Goal: Information Seeking & Learning: Understand process/instructions

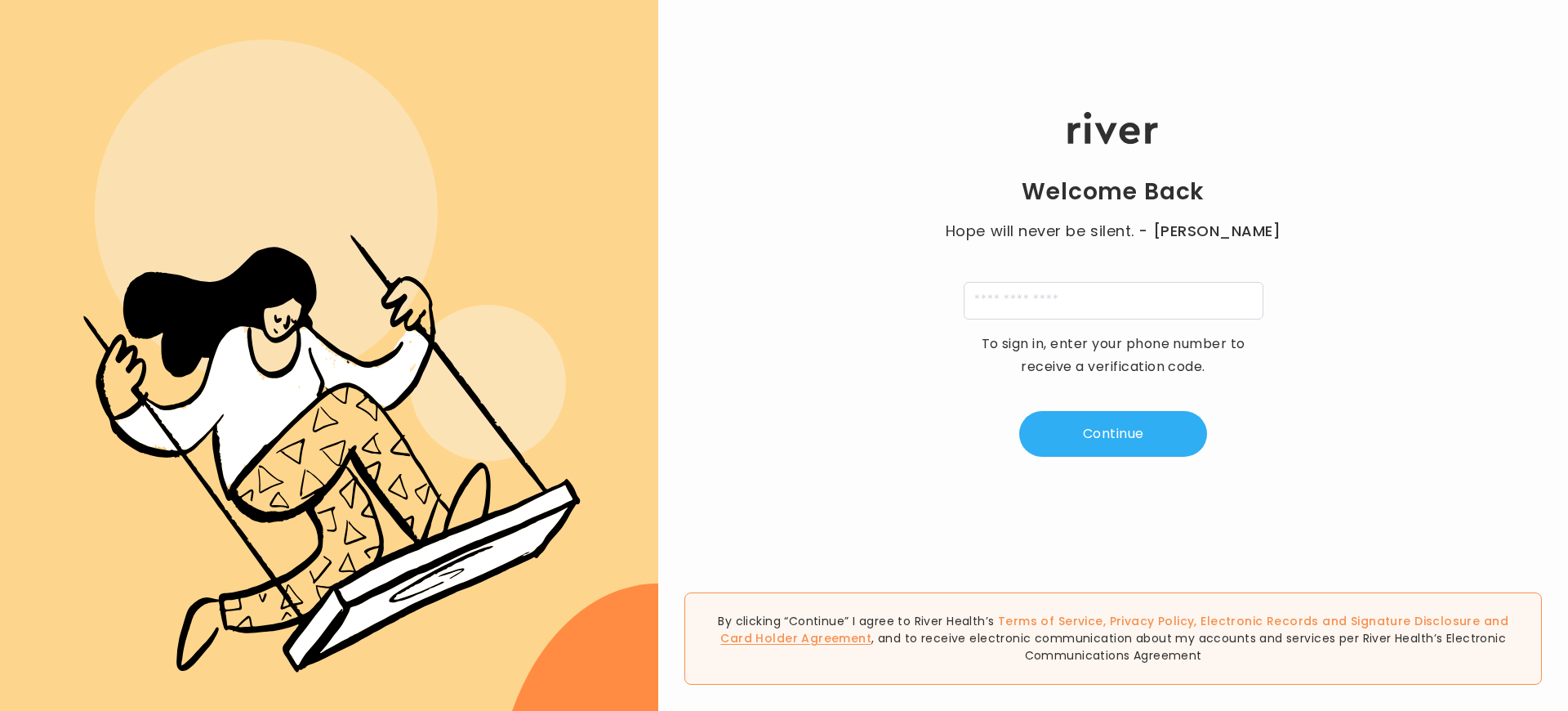
click at [872, 638] on link "Card Holder Agreement" at bounding box center [796, 638] width 151 height 16
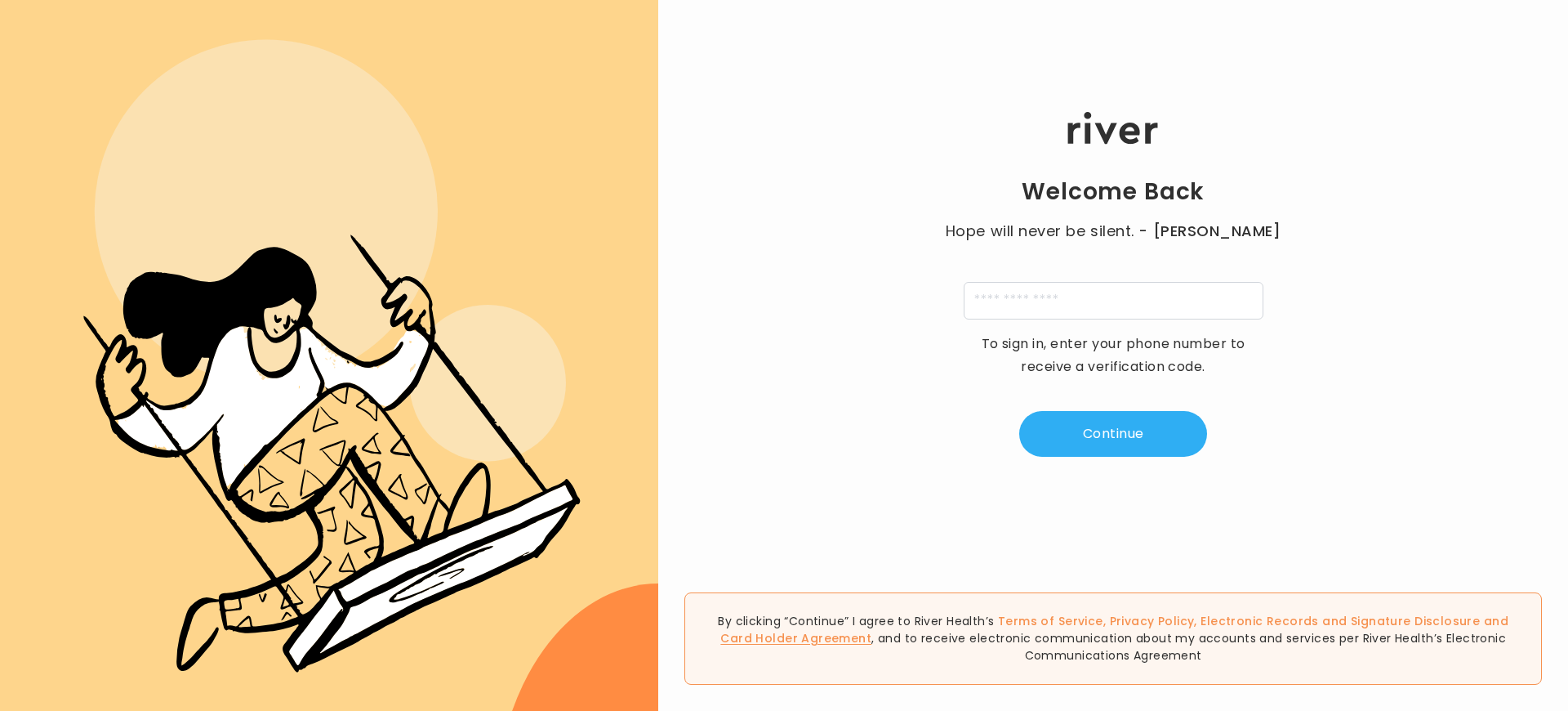
click at [872, 638] on link "Card Holder Agreement" at bounding box center [796, 638] width 151 height 16
